Goal: Task Accomplishment & Management: Manage account settings

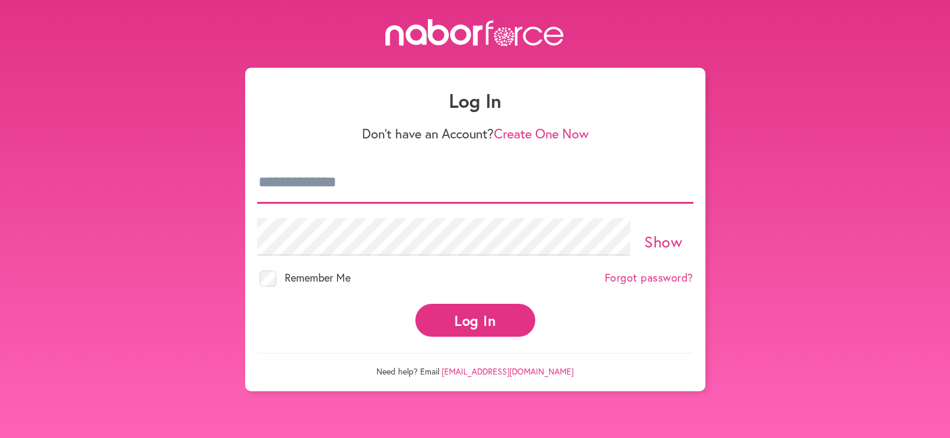
type input "**********"
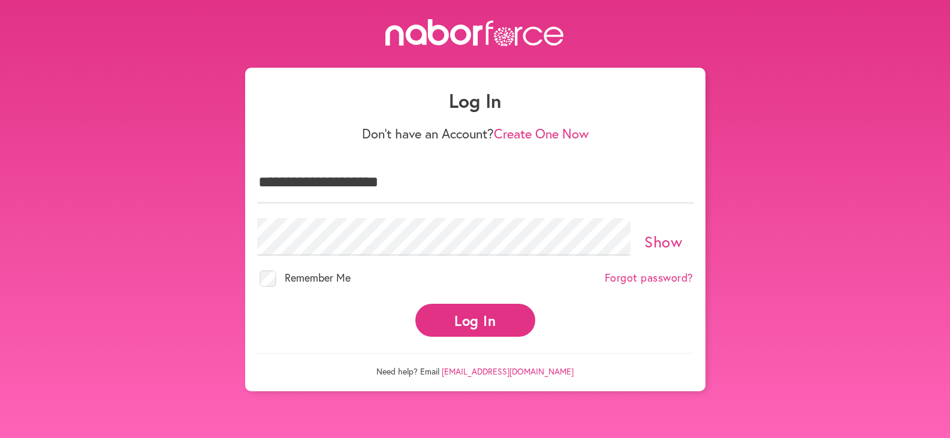
click at [655, 234] on link "Show" at bounding box center [664, 241] width 38 height 20
click at [474, 314] on button "Log In" at bounding box center [476, 320] width 120 height 33
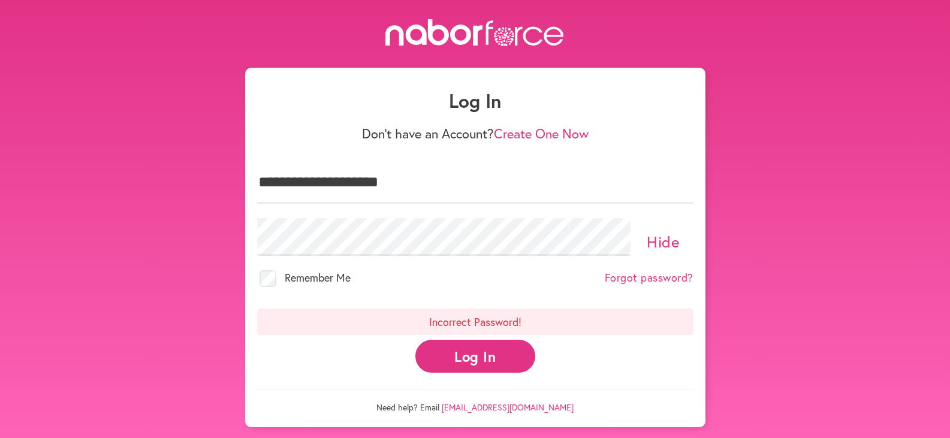
click at [480, 350] on button "Log In" at bounding box center [476, 356] width 120 height 33
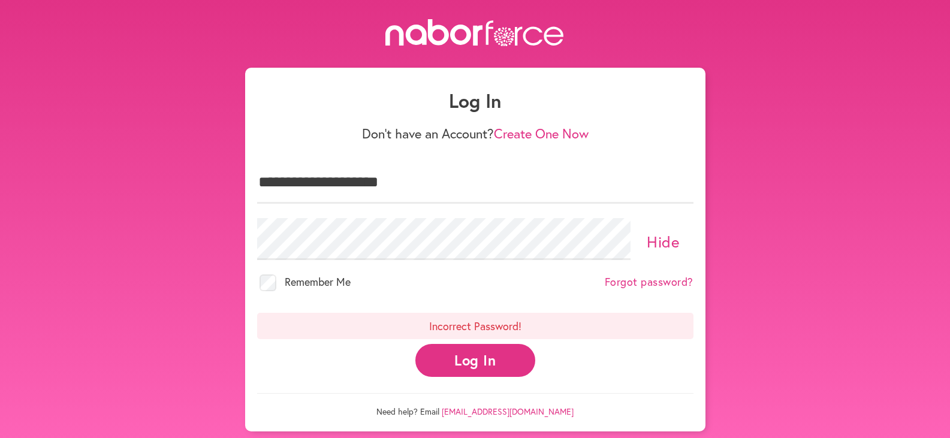
click at [472, 359] on button "Log In" at bounding box center [476, 360] width 120 height 33
click at [469, 354] on button "Log In" at bounding box center [476, 360] width 120 height 33
click at [662, 236] on link "Hide" at bounding box center [663, 241] width 33 height 20
click at [463, 356] on button "Log In" at bounding box center [476, 360] width 120 height 33
click at [468, 351] on button "Log In" at bounding box center [476, 360] width 120 height 33
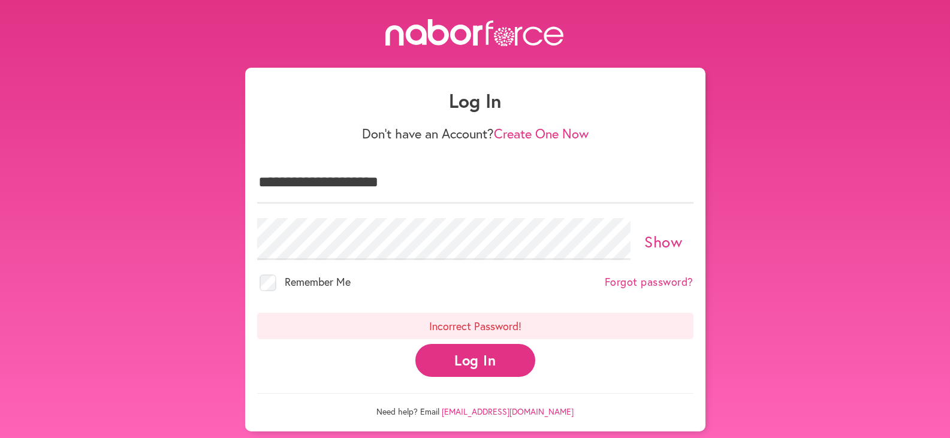
click at [654, 234] on link "Show" at bounding box center [664, 241] width 38 height 20
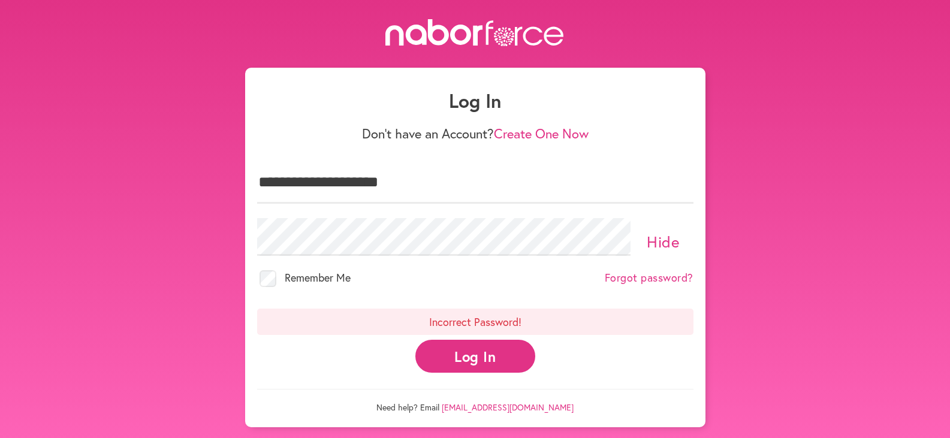
click at [469, 345] on button "Log In" at bounding box center [476, 356] width 120 height 33
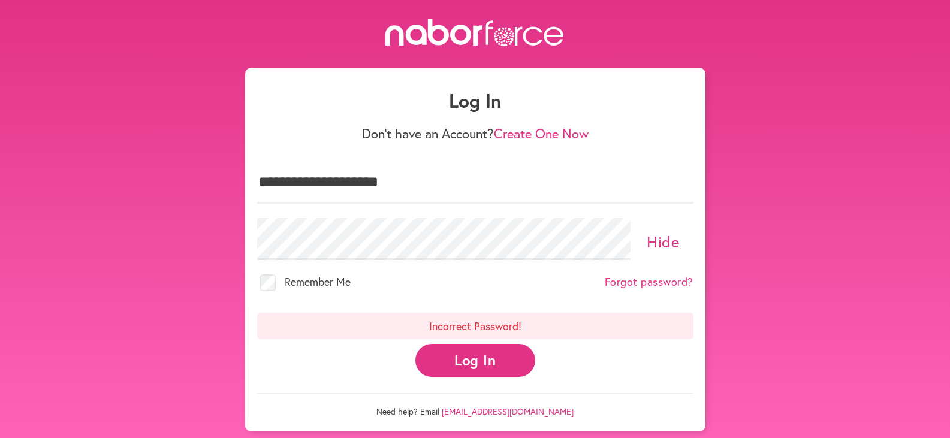
click at [473, 348] on button "Log In" at bounding box center [476, 360] width 120 height 33
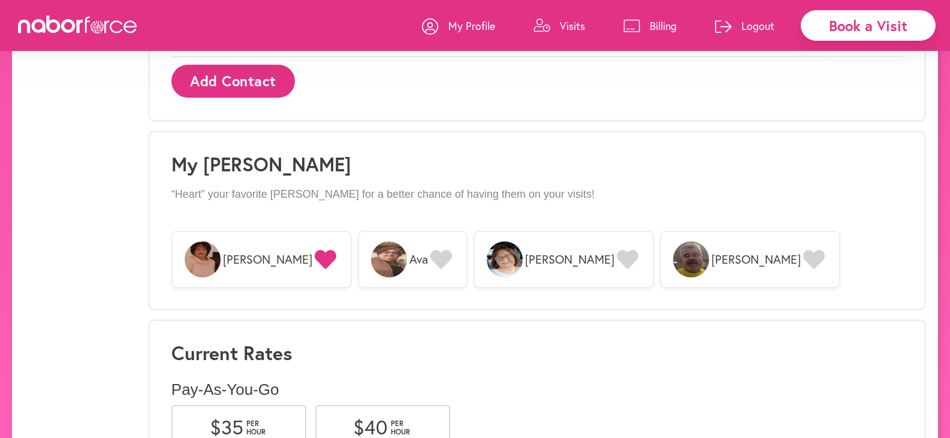
scroll to position [899, 0]
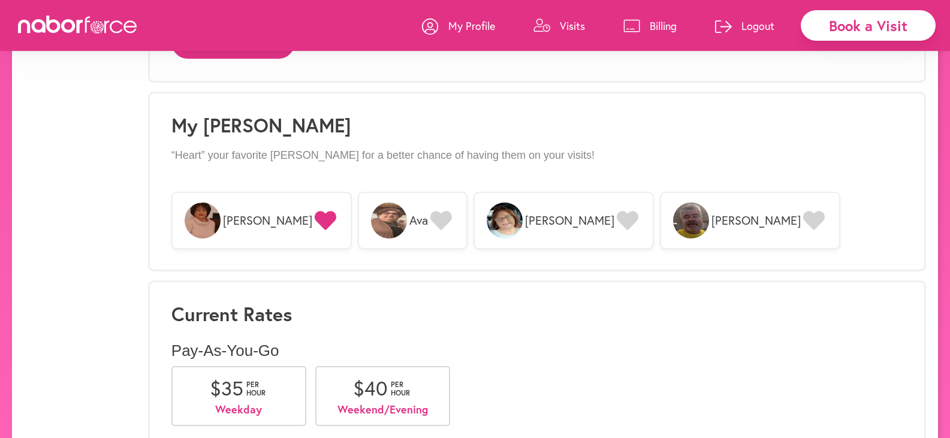
click at [617, 216] on icon at bounding box center [628, 221] width 22 height 19
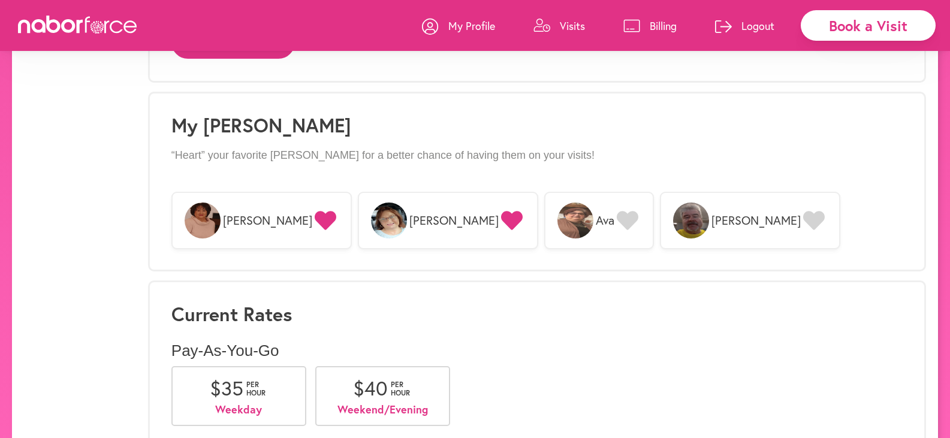
click at [617, 216] on icon at bounding box center [628, 221] width 22 height 19
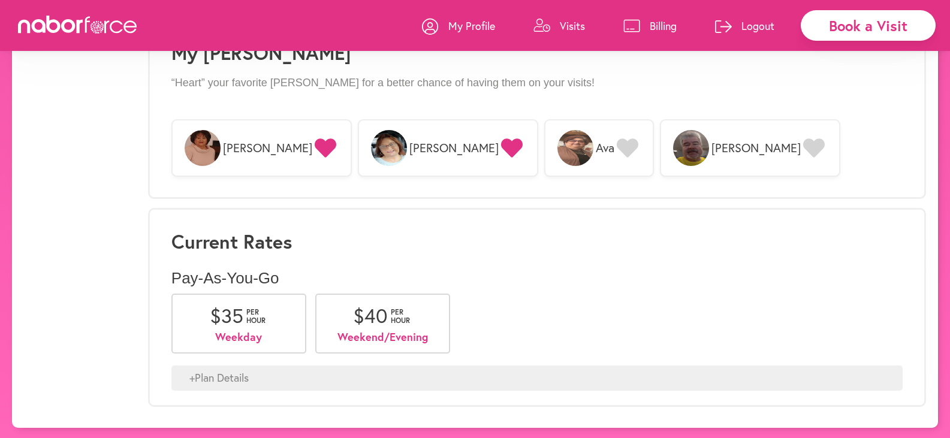
scroll to position [974, 0]
